Goal: Information Seeking & Learning: Learn about a topic

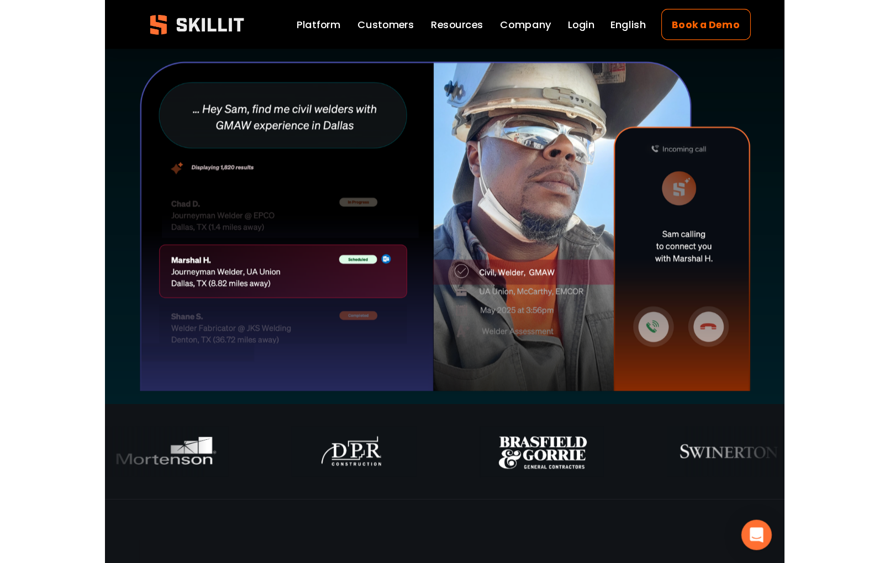
scroll to position [289, 0]
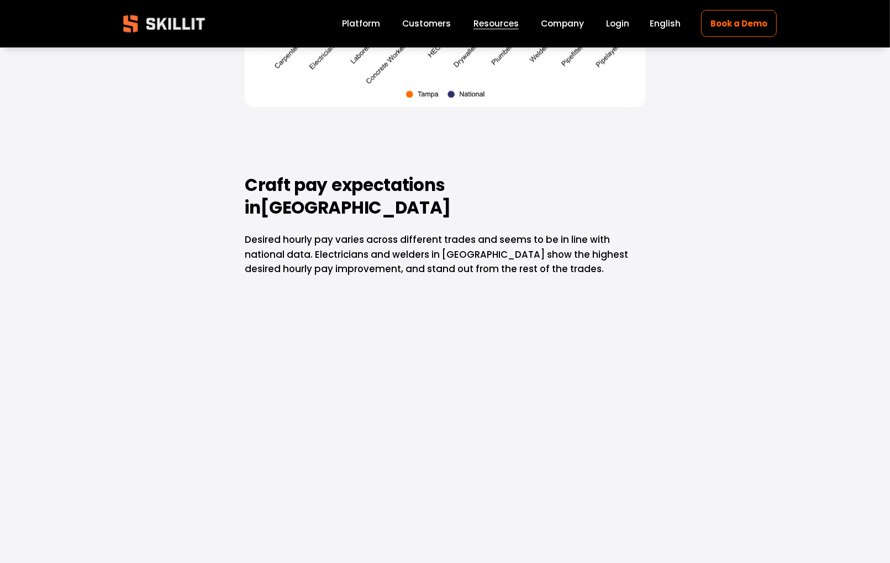
scroll to position [1568, 0]
